Goal: Navigation & Orientation: Find specific page/section

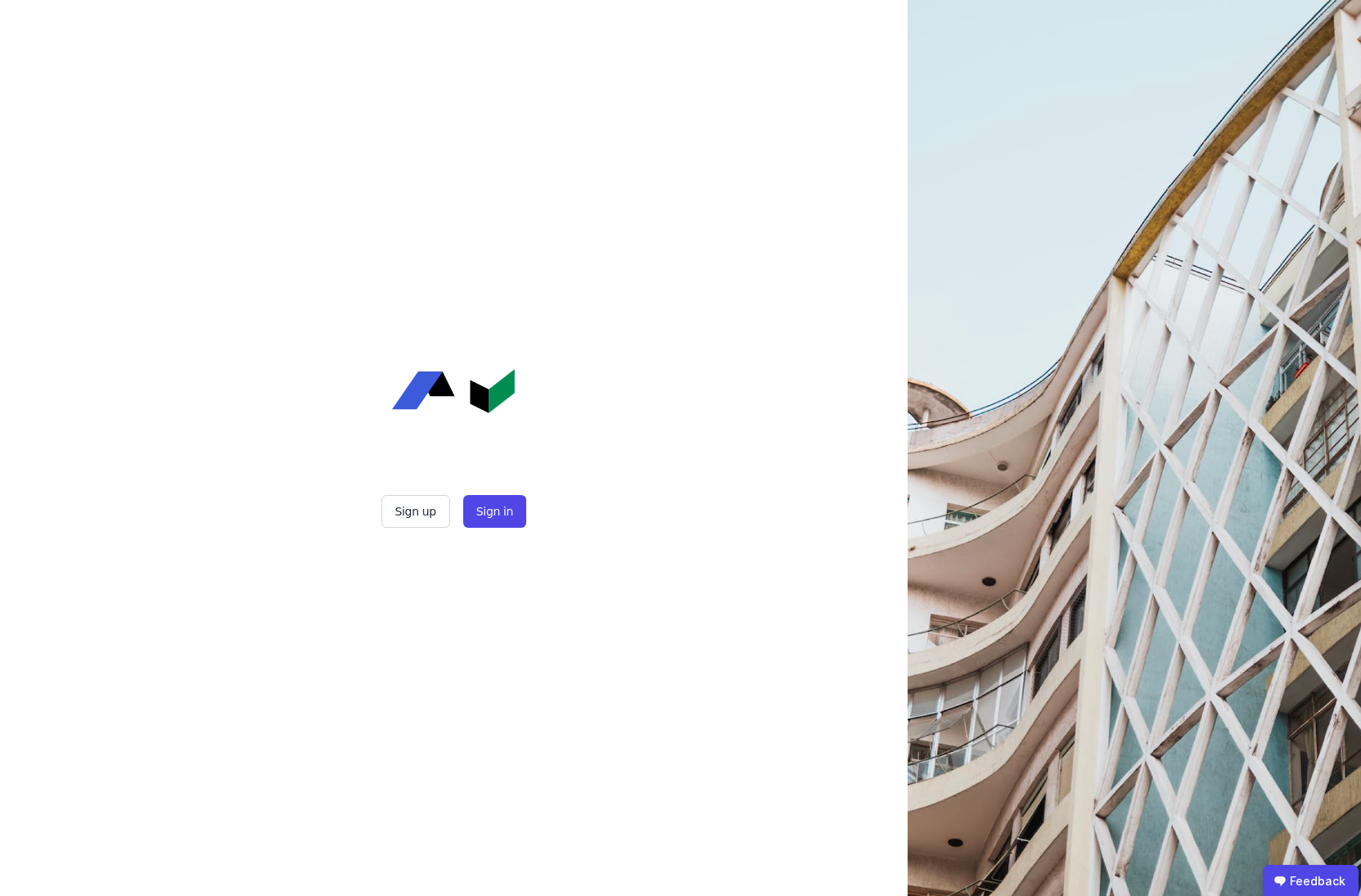
click at [523, 496] on div "Sign up Sign in" at bounding box center [453, 512] width 409 height 33
click at [521, 504] on button "Sign in" at bounding box center [495, 512] width 63 height 33
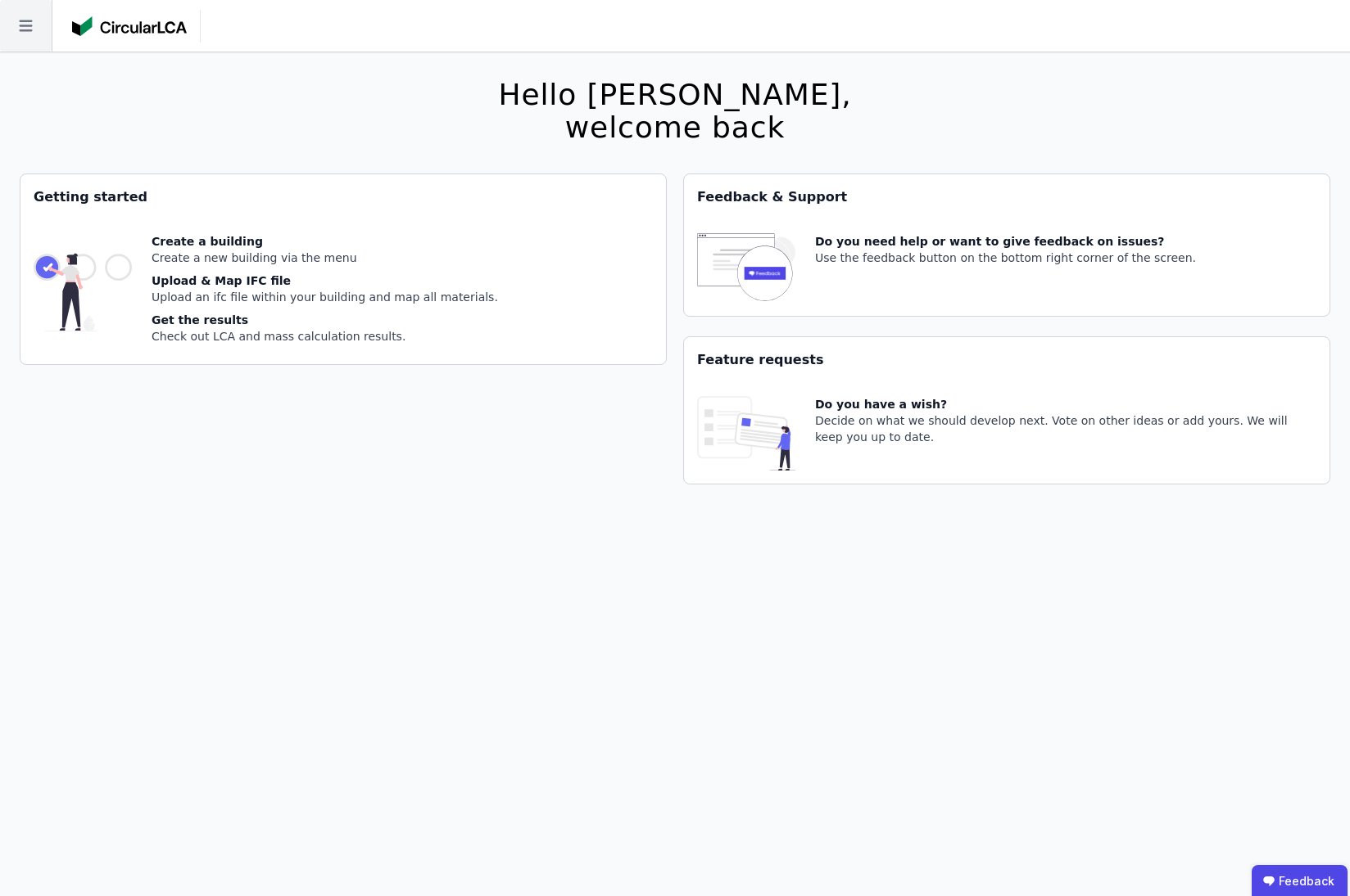
click at [16, 30] on icon at bounding box center [26, 26] width 52 height 52
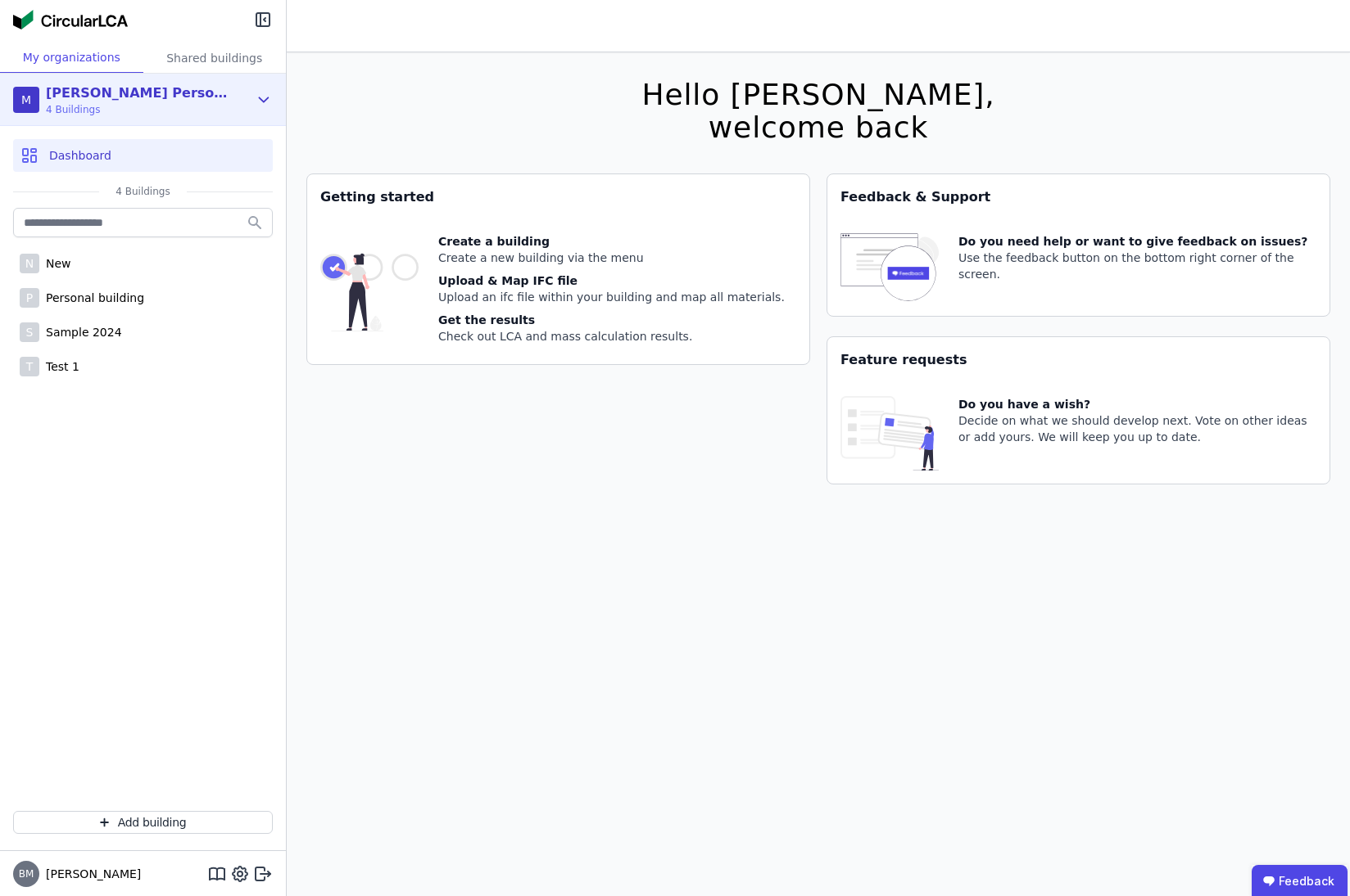
click at [258, 103] on icon at bounding box center [263, 100] width 18 height 19
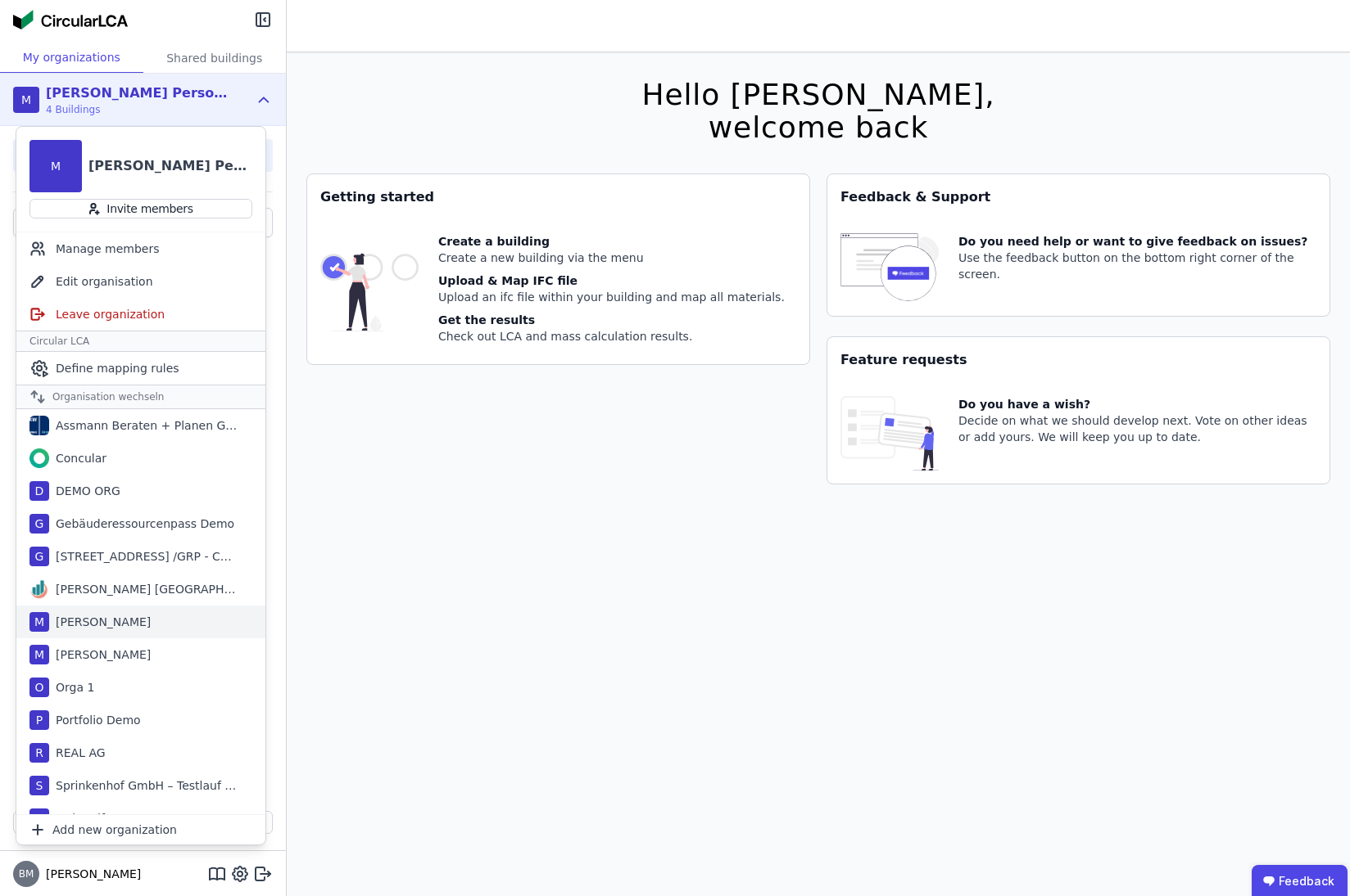
click at [138, 626] on div "M Mauricio Asset" at bounding box center [140, 622] width 249 height 33
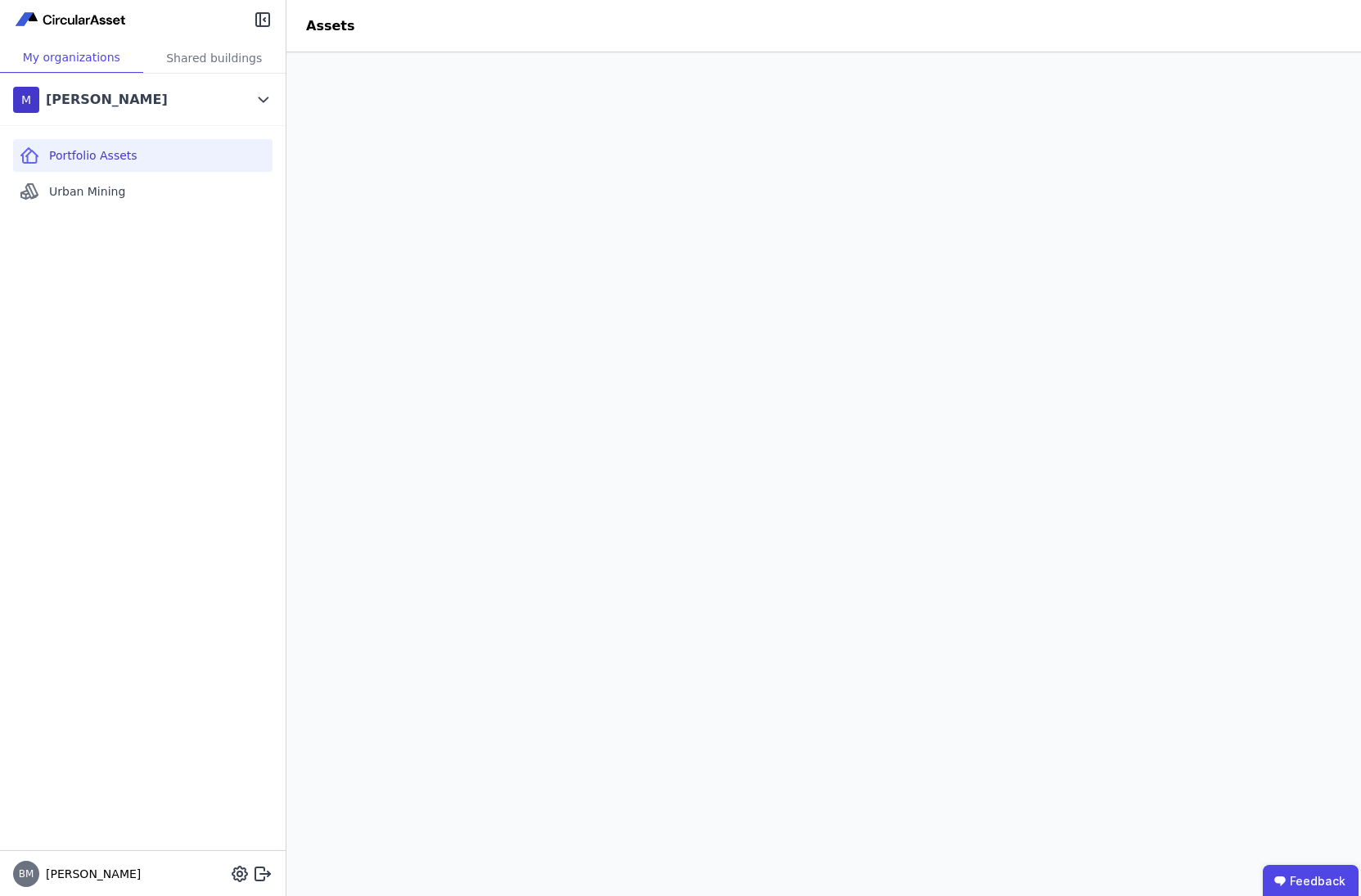
click at [225, 545] on div "Portfolio Assets Urban Mining" at bounding box center [142, 488] width 285 height 724
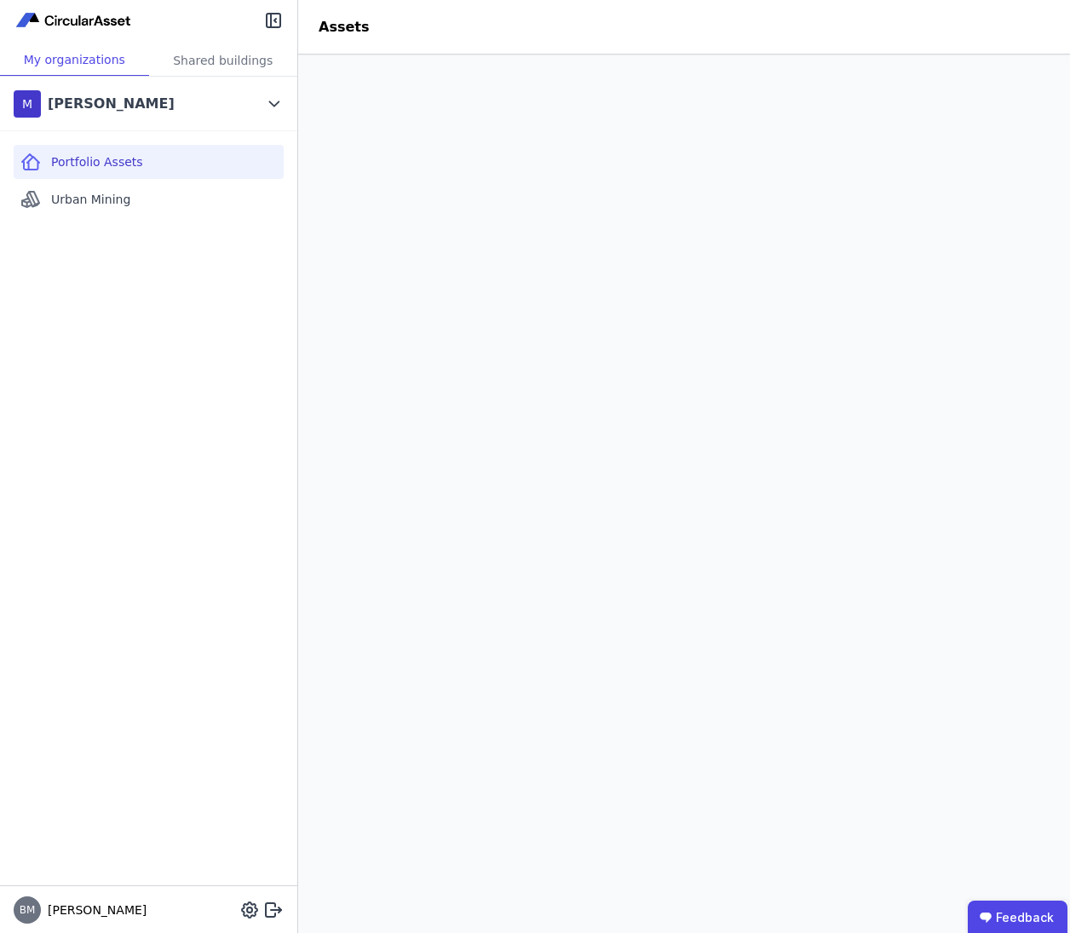
click at [852, 1] on header "Assets" at bounding box center [684, 27] width 772 height 55
